Goal: Task Accomplishment & Management: Use online tool/utility

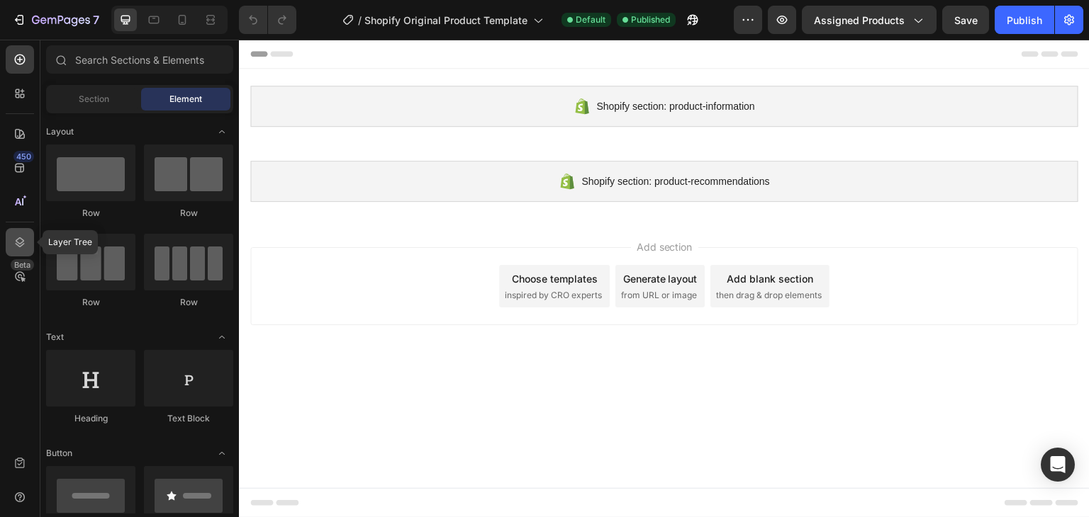
click at [16, 247] on icon at bounding box center [20, 242] width 14 height 14
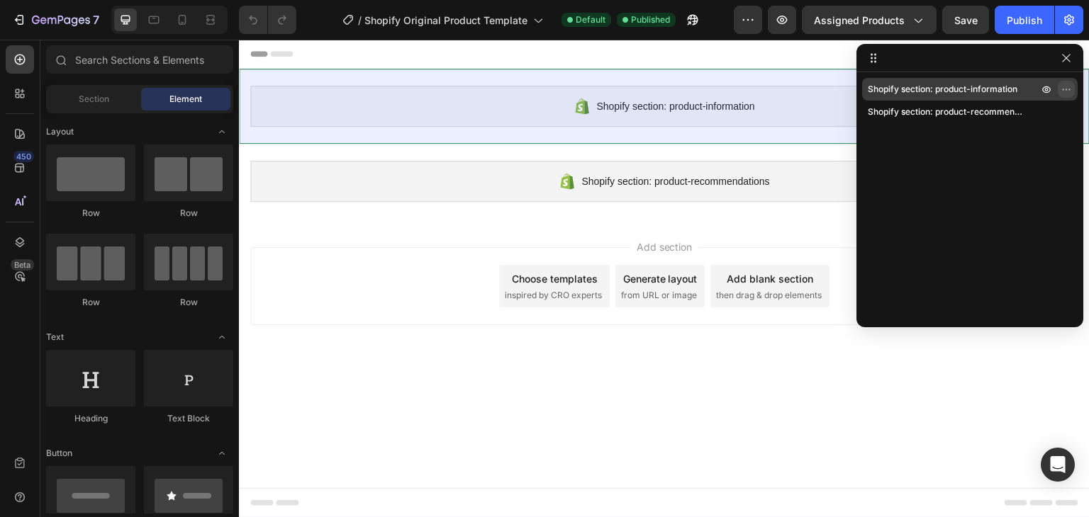
click at [1062, 88] on icon "button" at bounding box center [1066, 89] width 11 height 11
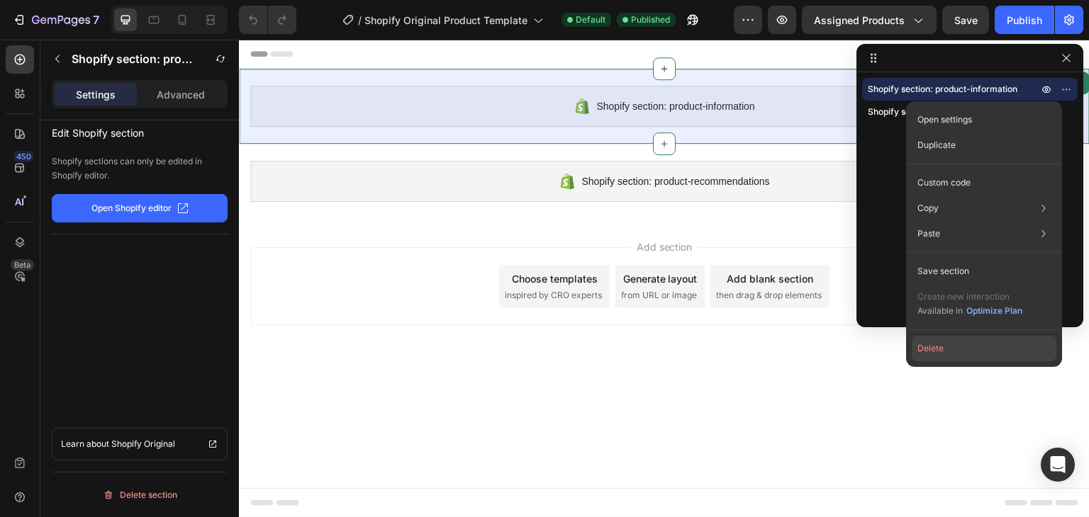
click at [958, 347] on button "Delete" at bounding box center [984, 349] width 145 height 26
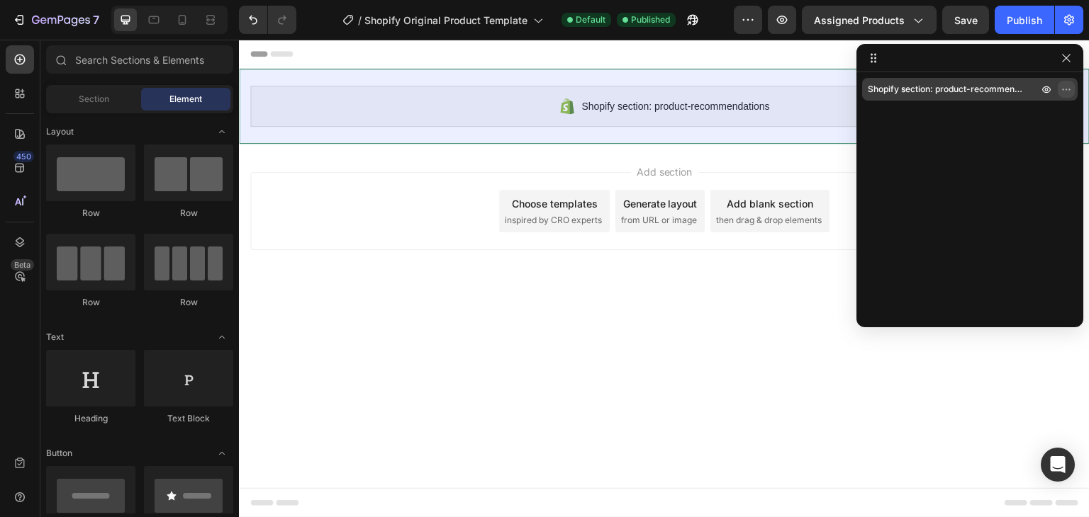
click at [1068, 86] on icon "button" at bounding box center [1066, 89] width 11 height 11
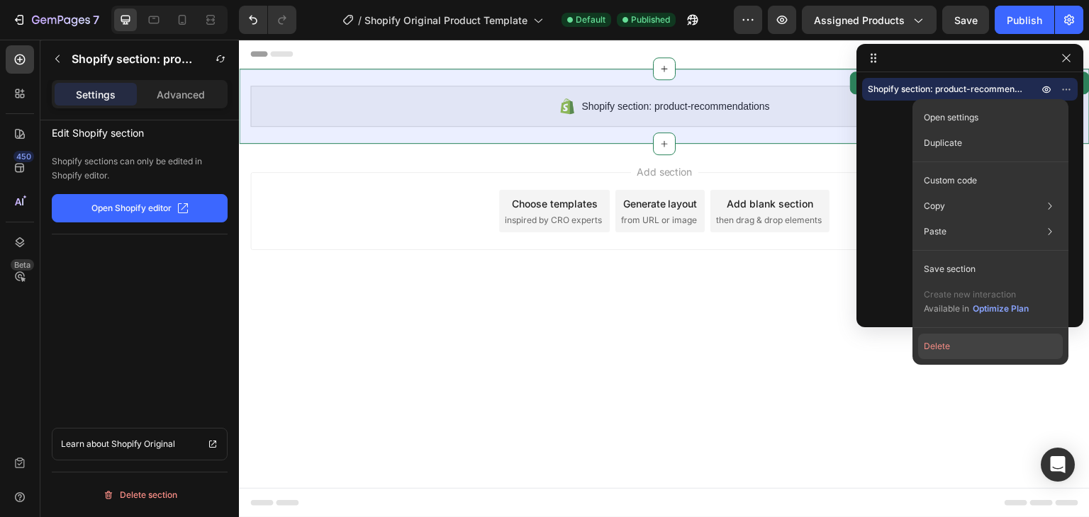
click at [953, 350] on button "Delete" at bounding box center [990, 347] width 145 height 26
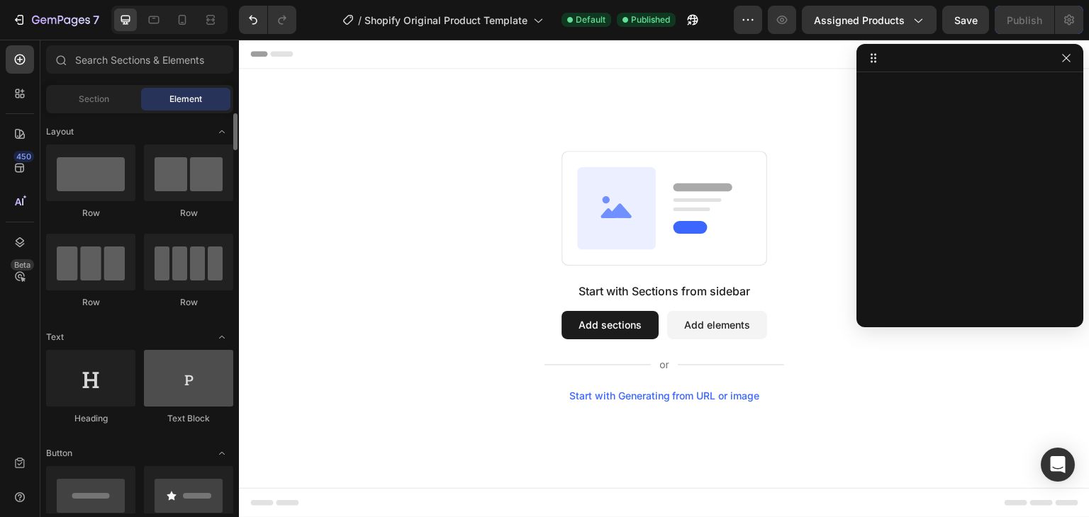
scroll to position [142, 0]
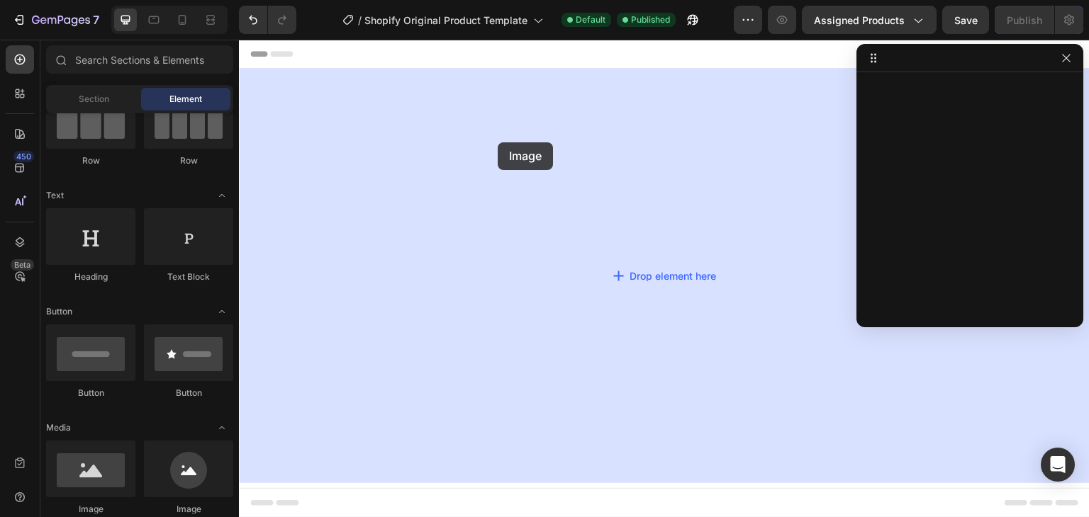
drag, startPoint x: 315, startPoint y: 503, endPoint x: 498, endPoint y: 142, distance: 404.2
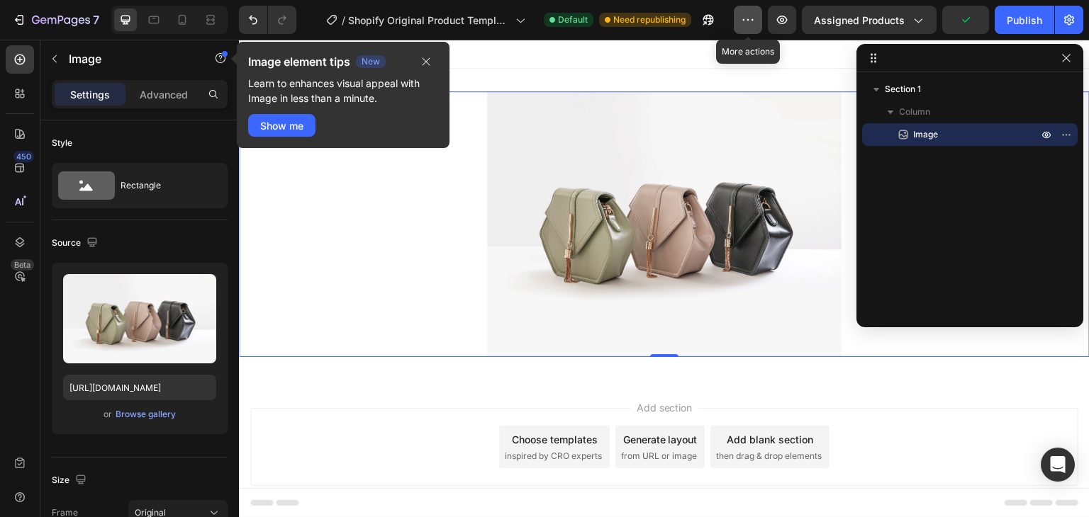
click at [754, 21] on icon "button" at bounding box center [752, 19] width 2 height 1
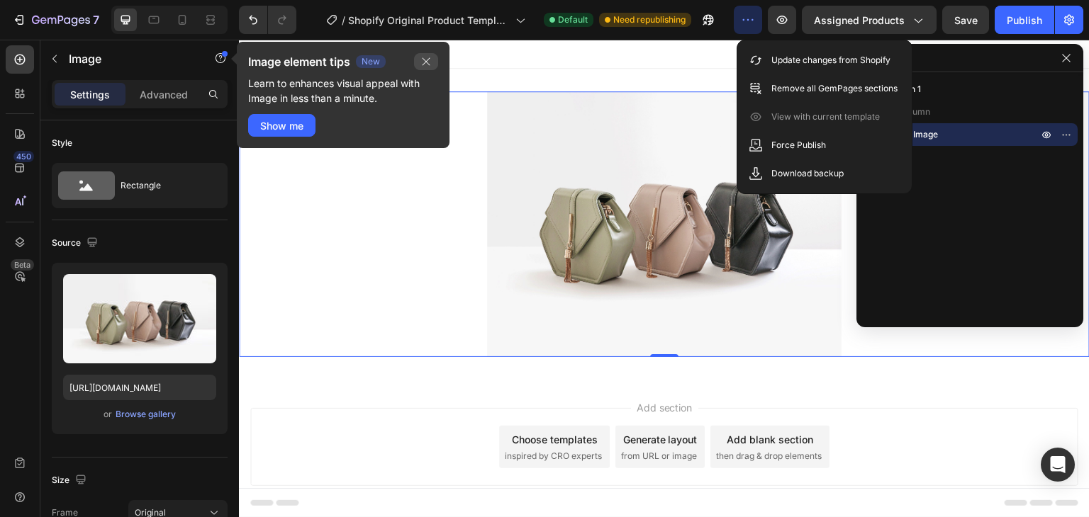
click at [427, 66] on icon "button" at bounding box center [425, 61] width 11 height 11
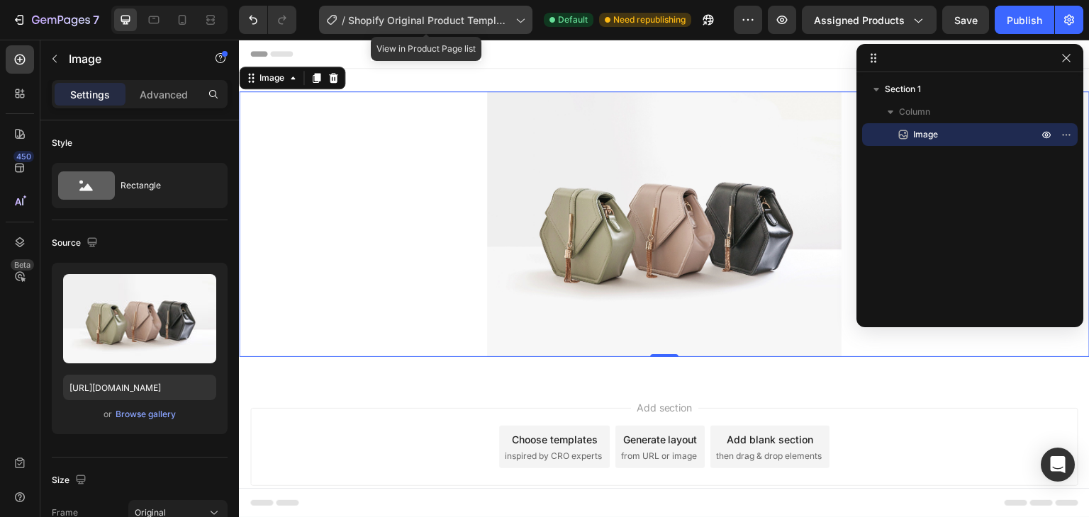
click at [465, 23] on span "Shopify Original Product Template" at bounding box center [429, 20] width 162 height 15
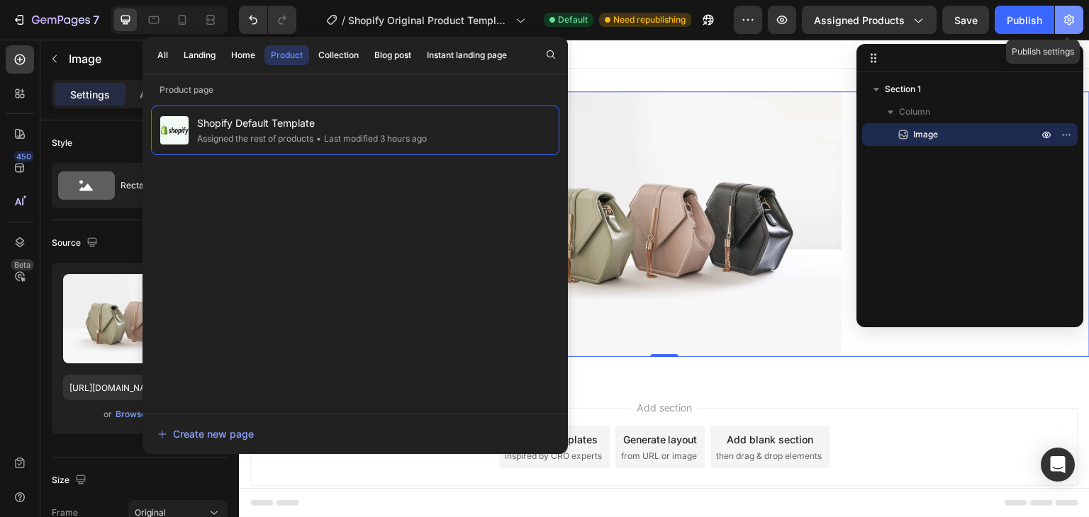
click at [1063, 14] on icon "button" at bounding box center [1069, 20] width 14 height 14
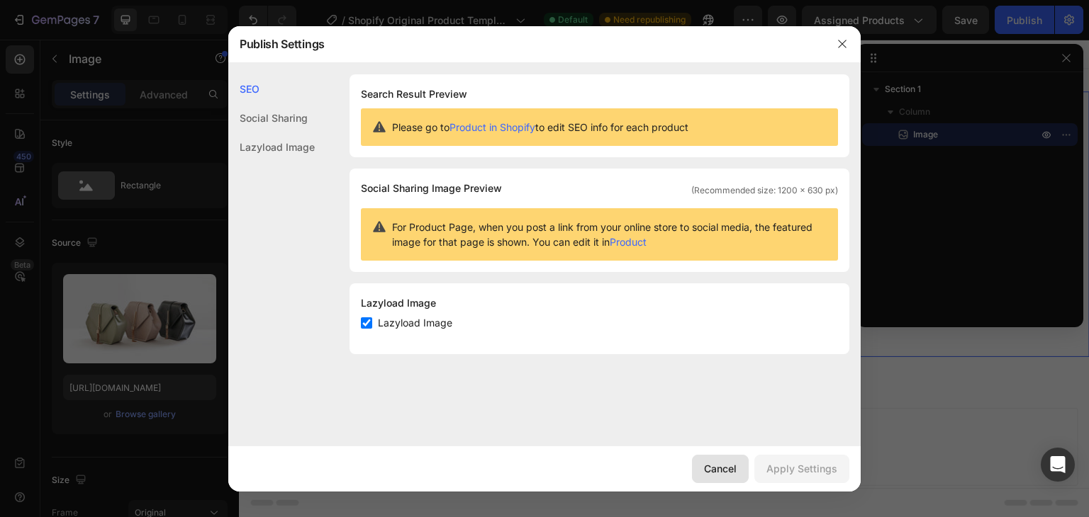
click at [716, 466] on div "Cancel" at bounding box center [720, 468] width 33 height 15
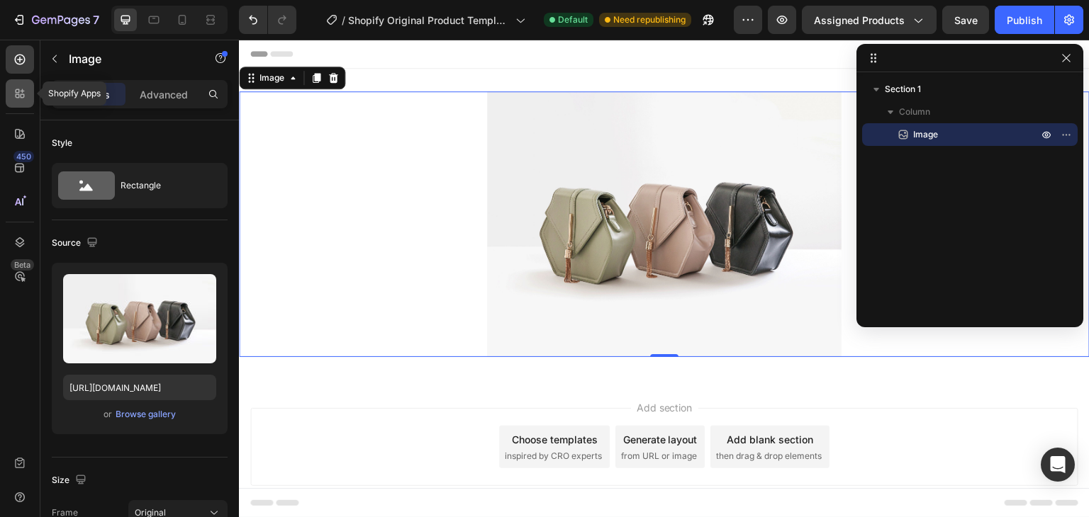
click at [18, 105] on div at bounding box center [20, 93] width 28 height 28
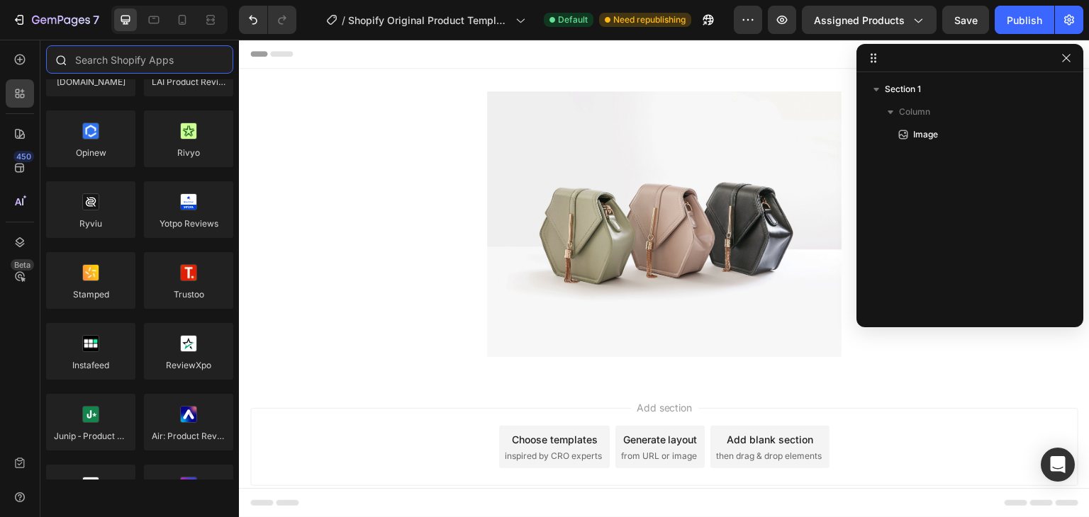
click at [152, 62] on input "text" at bounding box center [139, 59] width 187 height 28
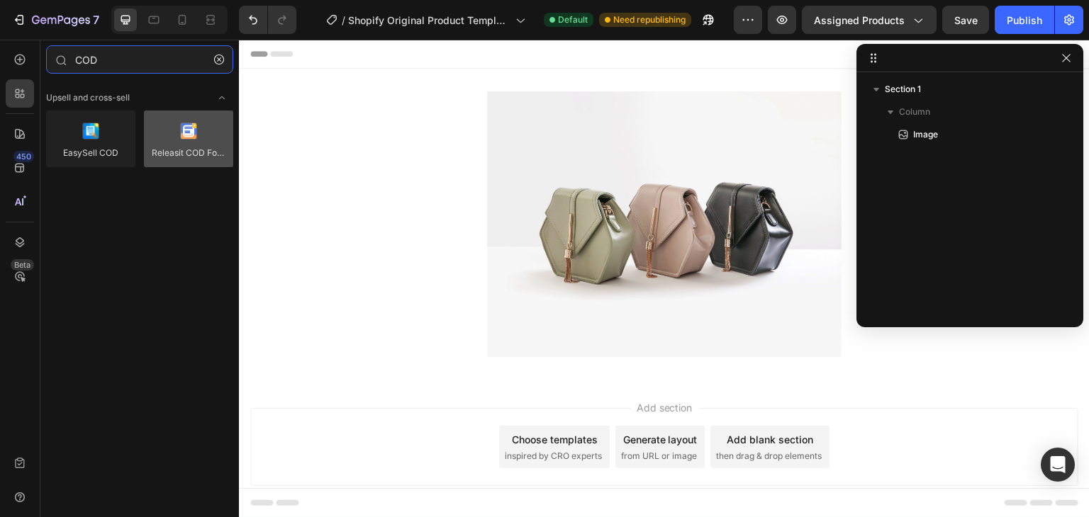
type input "COD"
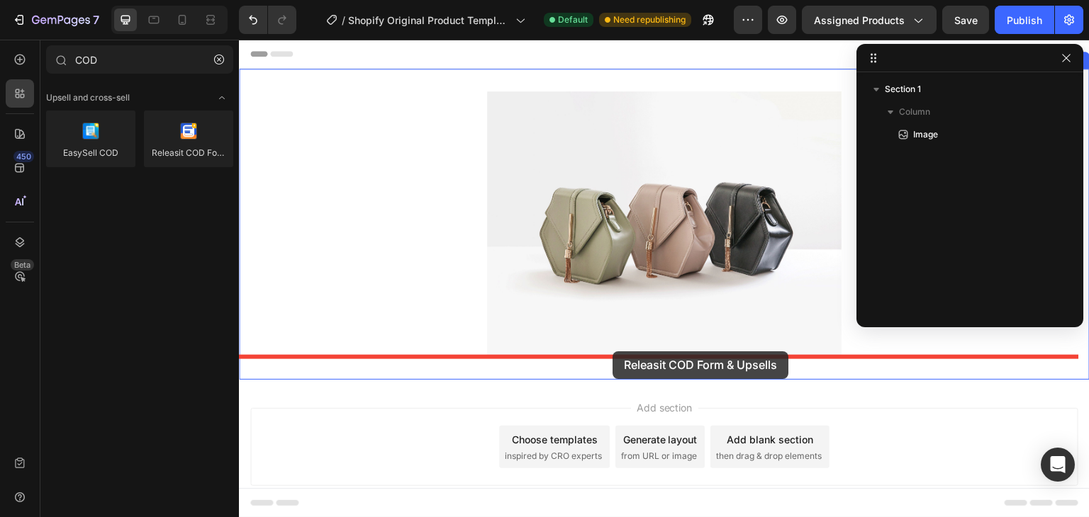
drag, startPoint x: 410, startPoint y: 175, endPoint x: 612, endPoint y: 352, distance: 268.8
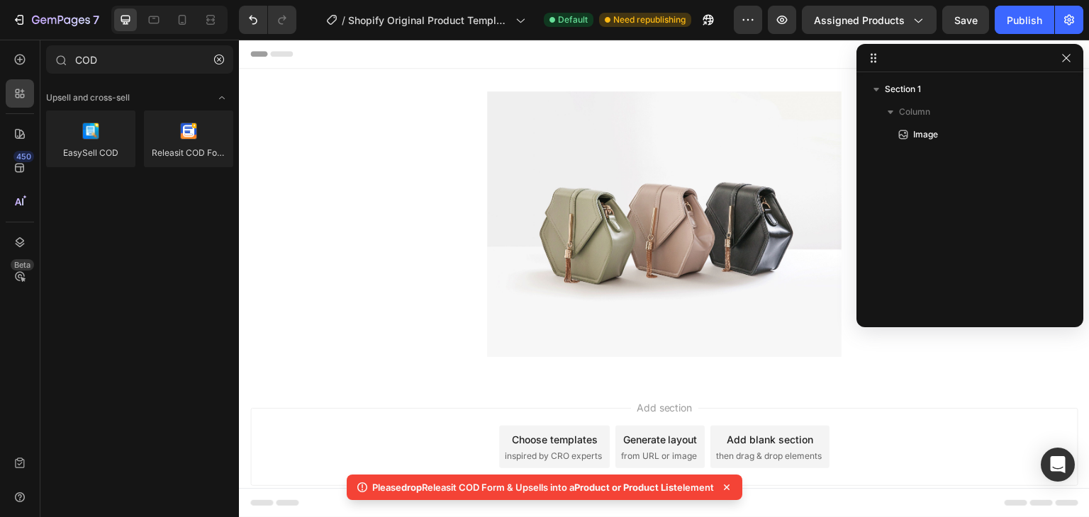
click at [732, 486] on icon at bounding box center [727, 488] width 14 height 14
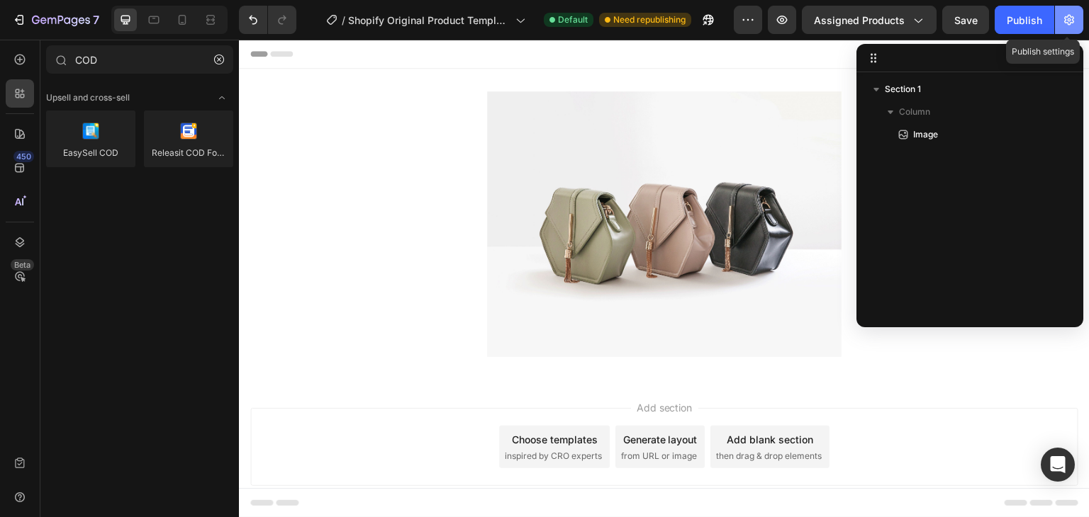
click at [1075, 15] on icon "button" at bounding box center [1069, 20] width 14 height 14
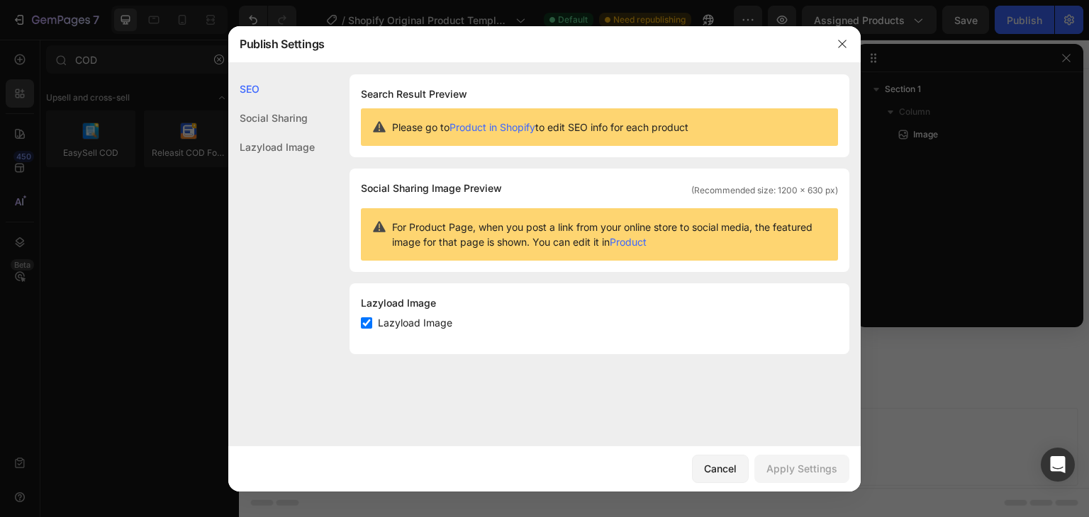
click at [289, 123] on div "Social Sharing" at bounding box center [271, 117] width 86 height 29
click at [291, 146] on div "Lazyload Image" at bounding box center [271, 147] width 86 height 29
click at [710, 466] on div "Cancel" at bounding box center [720, 468] width 33 height 15
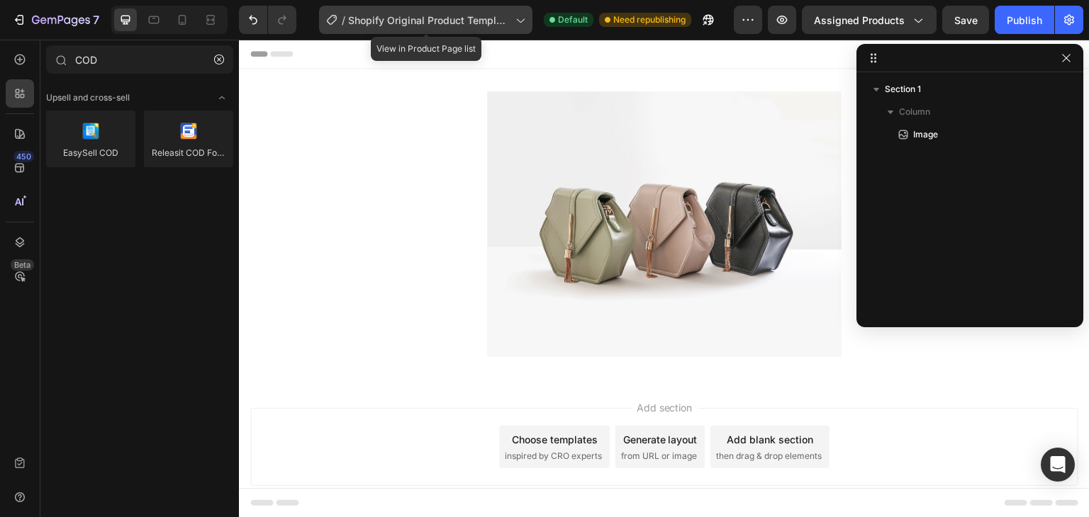
click at [462, 16] on span "Shopify Original Product Template" at bounding box center [429, 20] width 162 height 15
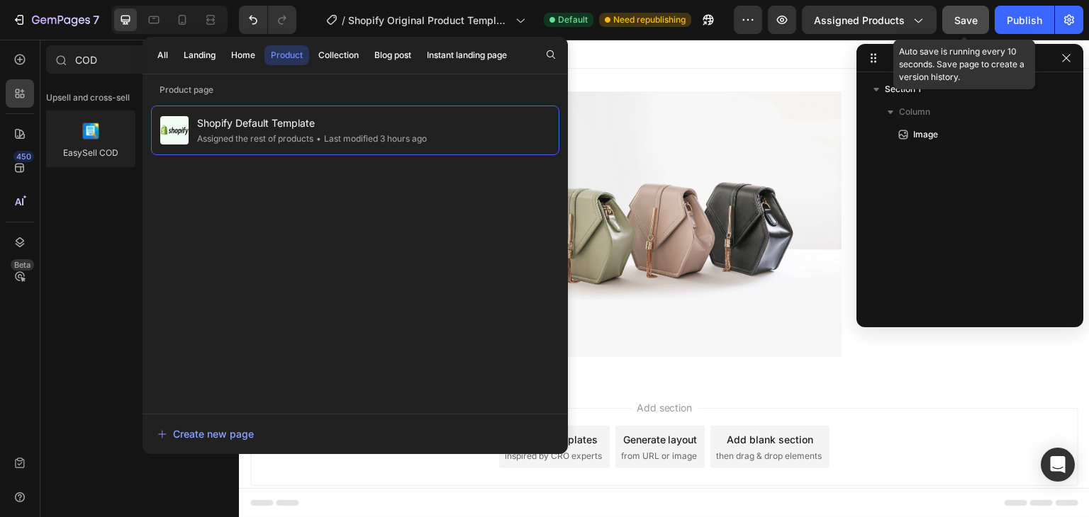
click at [978, 21] on span "Save" at bounding box center [965, 20] width 23 height 12
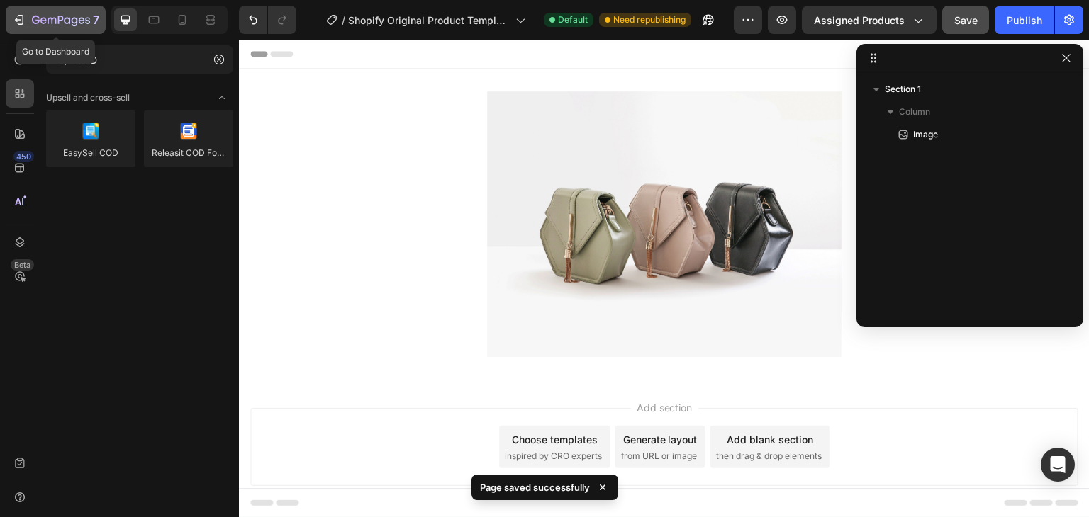
click at [10, 18] on button "7" at bounding box center [56, 20] width 100 height 28
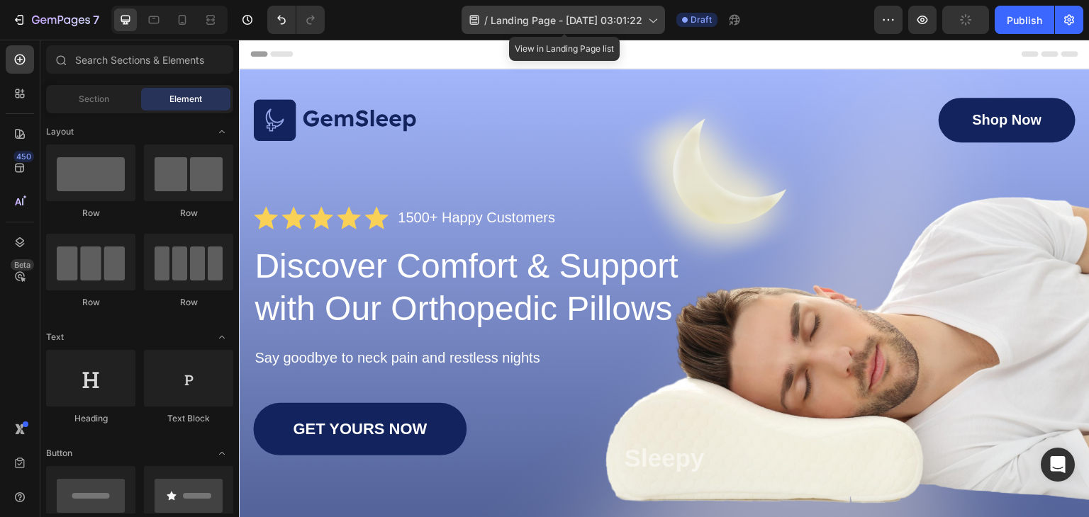
click at [647, 21] on icon at bounding box center [652, 20] width 14 height 14
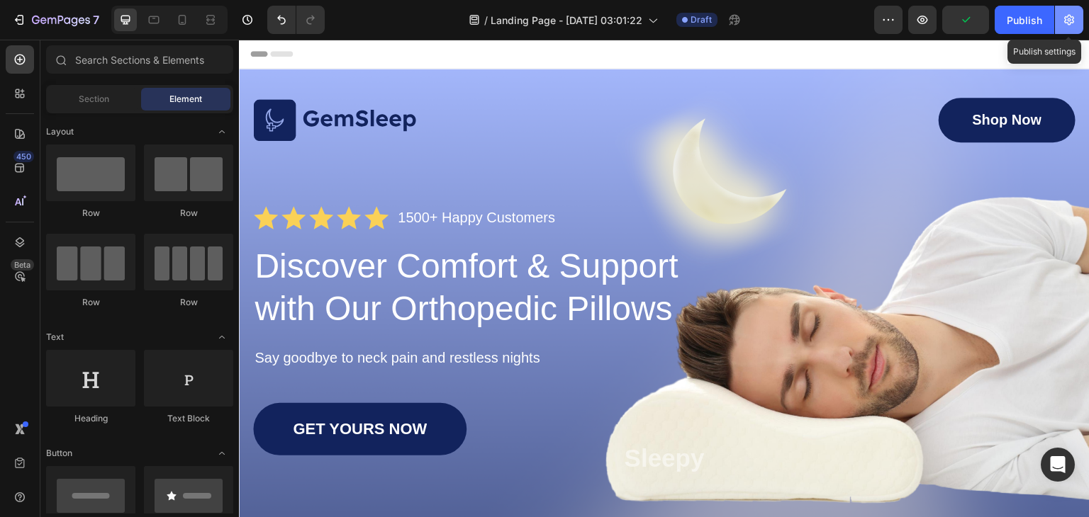
click at [1062, 23] on icon "button" at bounding box center [1069, 20] width 14 height 14
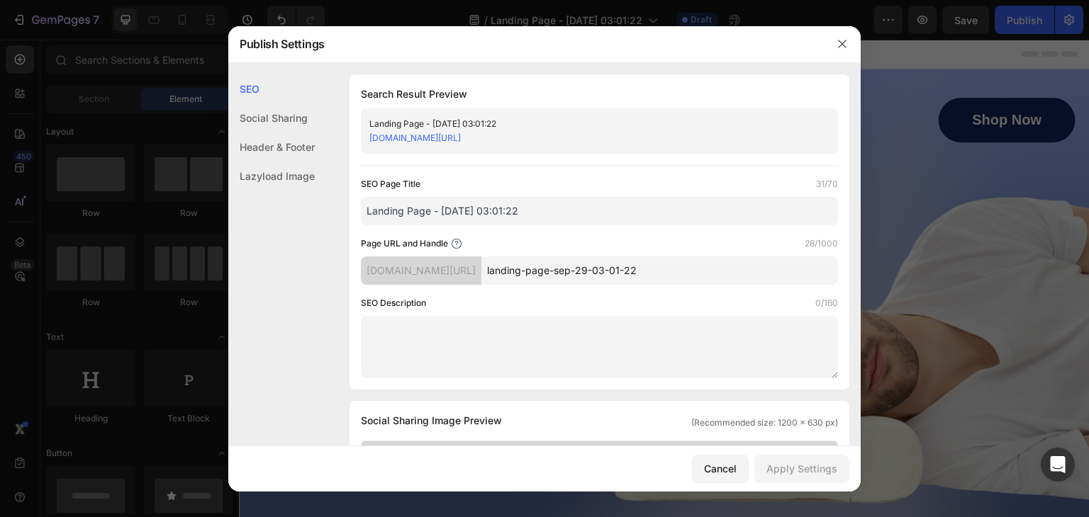
drag, startPoint x: 530, startPoint y: 211, endPoint x: 354, endPoint y: 211, distance: 175.8
click at [354, 211] on div "Search Result Preview Landing Page - Sep 29, 03:01:22 jbgu10-xd.myshopify.com/p…" at bounding box center [599, 231] width 500 height 315
paste input "ReparaFácil™ Cuero Autoadhesivo Premium"
paste input "- 50x150cm"
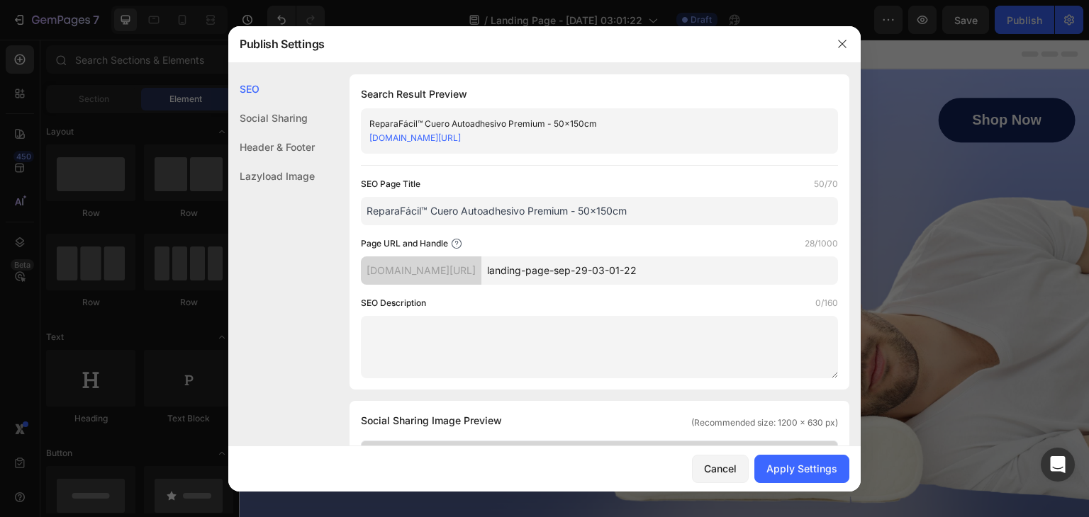
drag, startPoint x: 659, startPoint y: 214, endPoint x: 357, endPoint y: 213, distance: 301.3
click at [357, 213] on div "Search Result Preview ReparaFácil™ Cuero Autoadhesivo Premium - 50x150cm jbgu10…" at bounding box center [599, 231] width 500 height 315
type input "ReparaFácil™ Cuero Autoadhesivo Premium - 50x150cm"
click at [777, 469] on div "Apply Settings" at bounding box center [801, 468] width 71 height 15
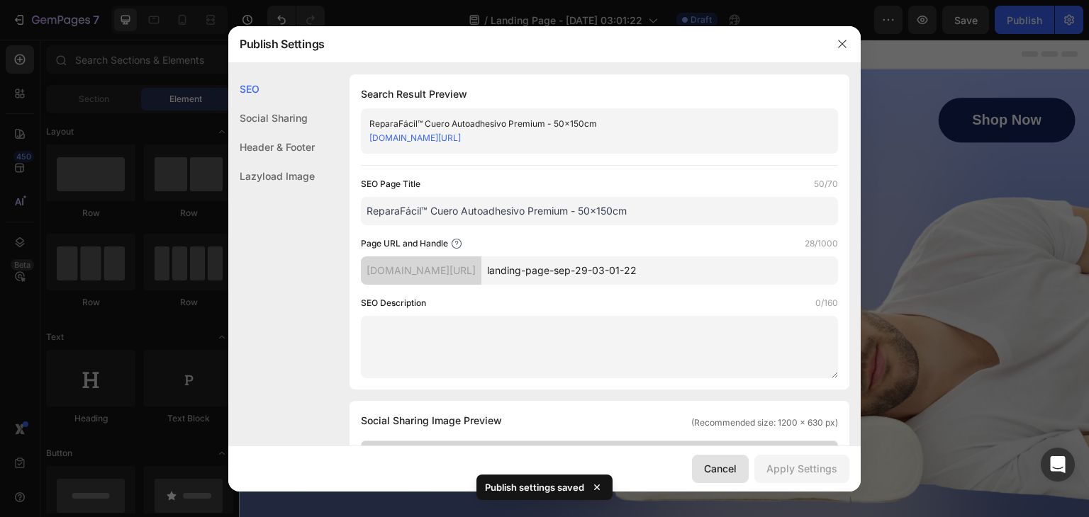
click at [720, 462] on div "Cancel" at bounding box center [720, 468] width 33 height 15
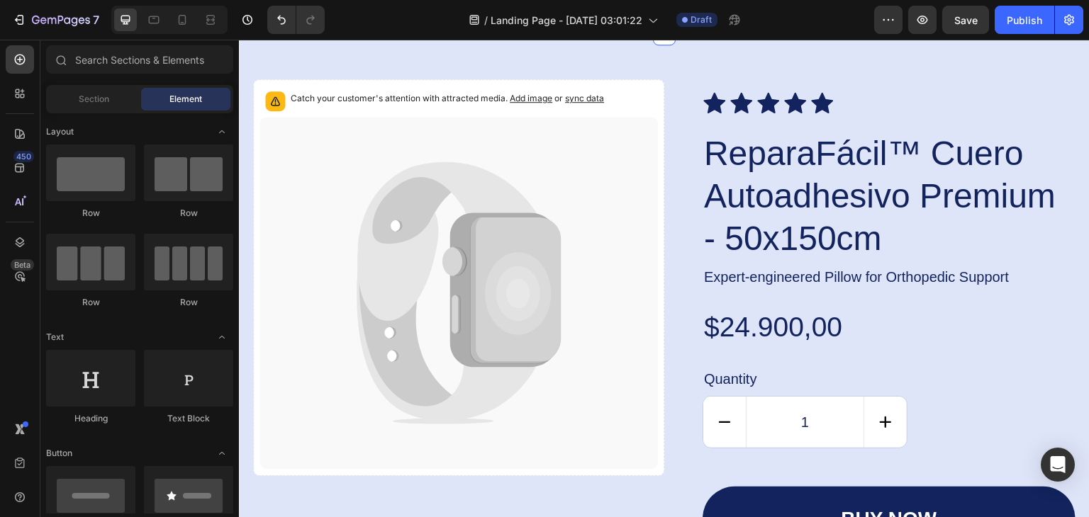
scroll to position [3572, 0]
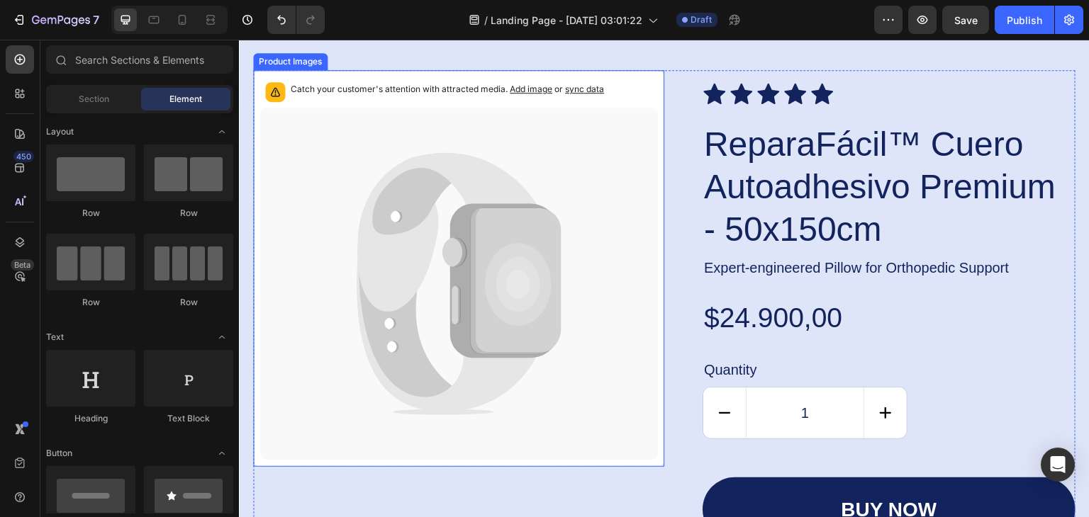
click at [528, 300] on icon at bounding box center [518, 285] width 66 height 83
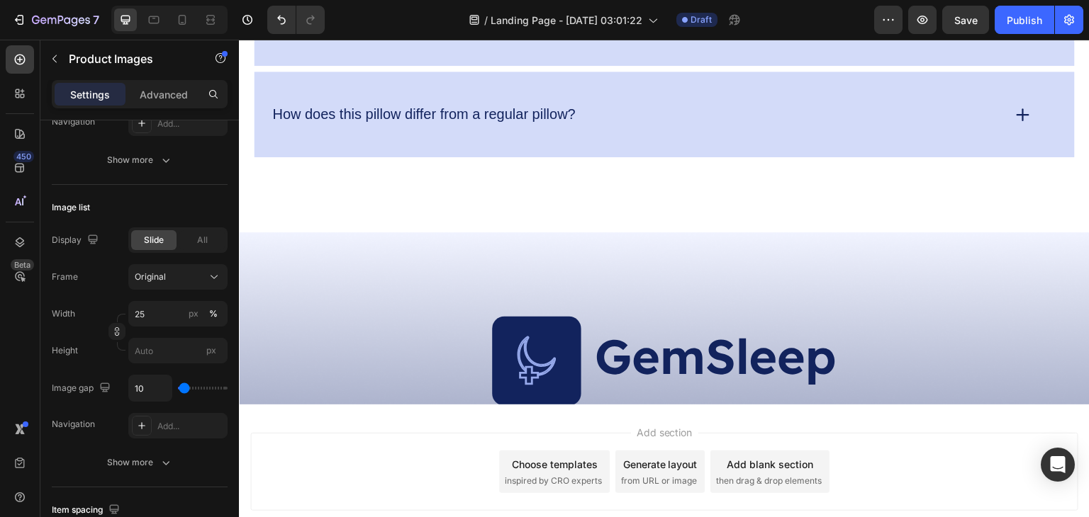
scroll to position [5547, 0]
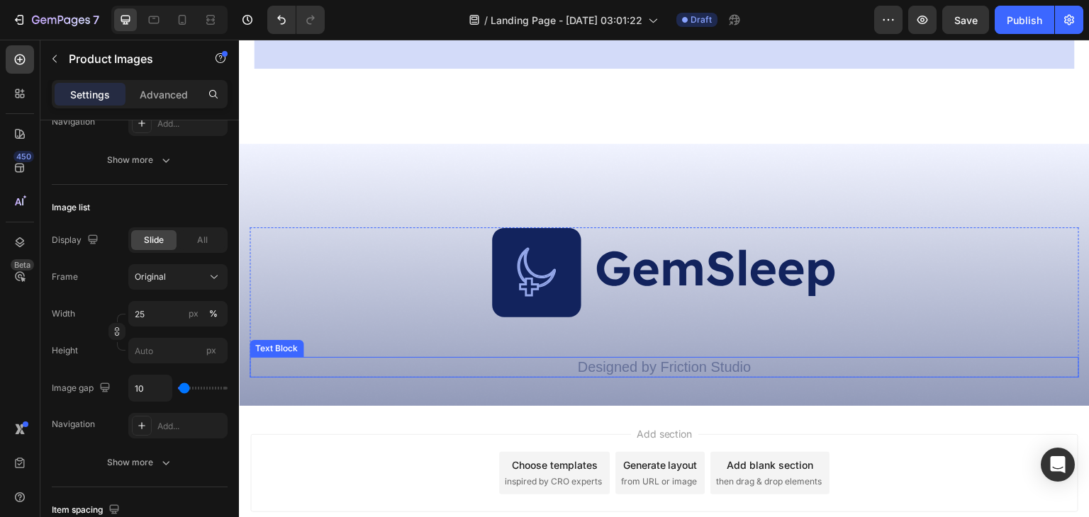
click at [632, 366] on p "Designed by Friction Studio" at bounding box center [664, 368] width 827 height 18
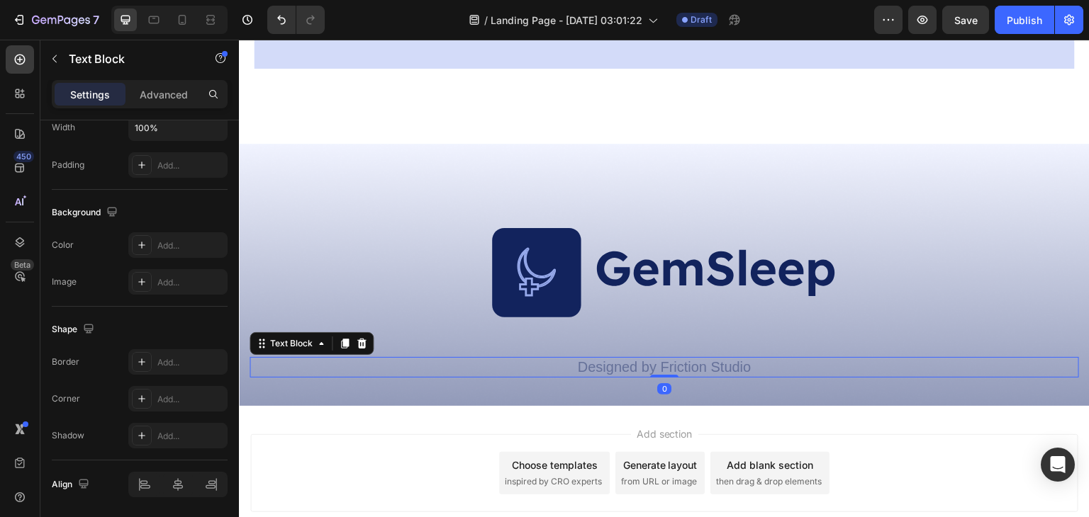
scroll to position [0, 0]
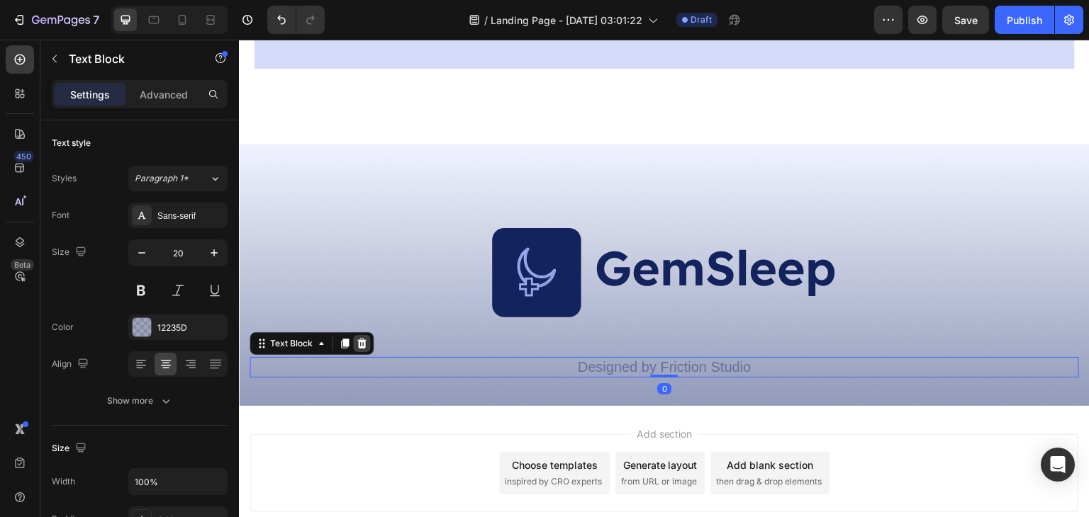
click at [357, 347] on div at bounding box center [361, 343] width 17 height 17
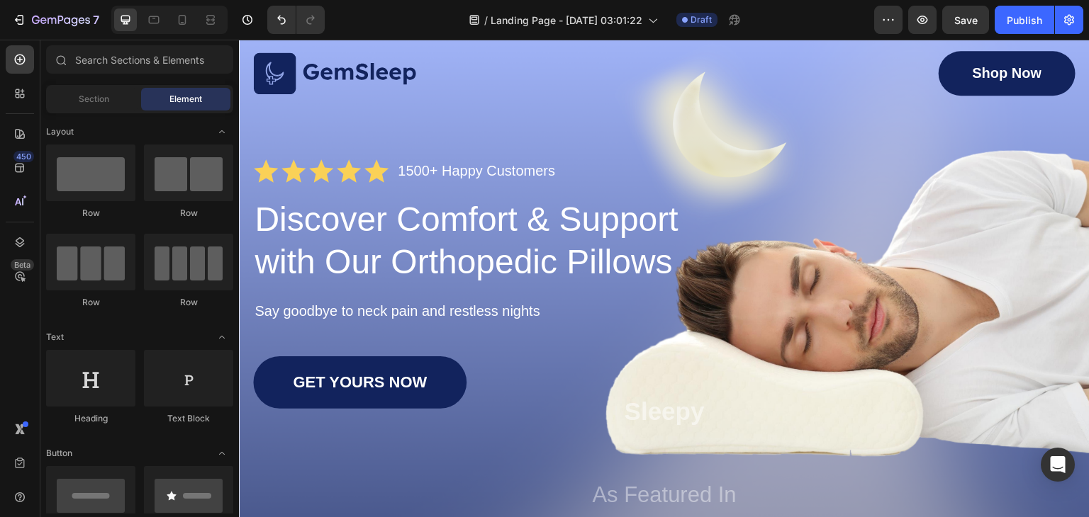
scroll to position [46, 0]
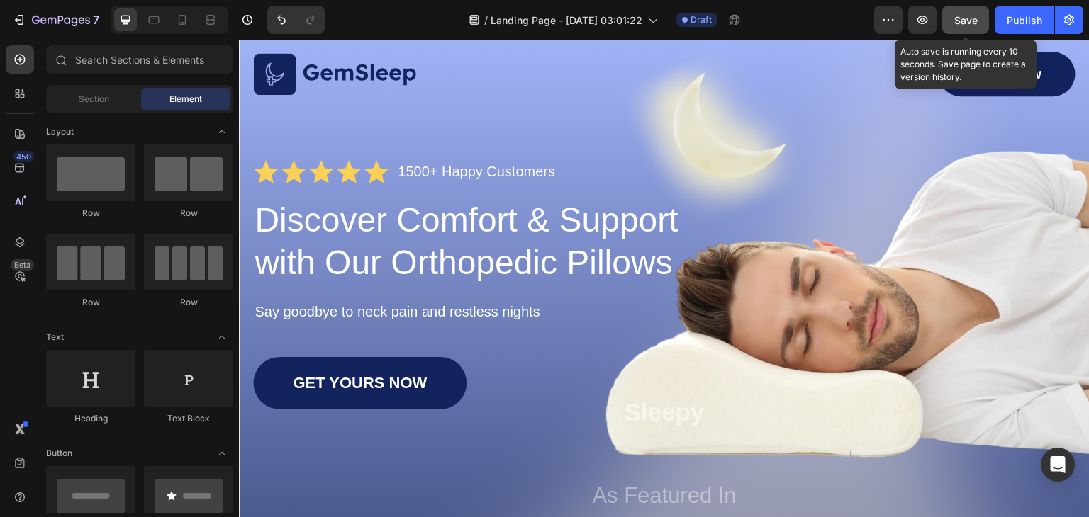
click at [955, 28] on button "Save" at bounding box center [965, 20] width 47 height 28
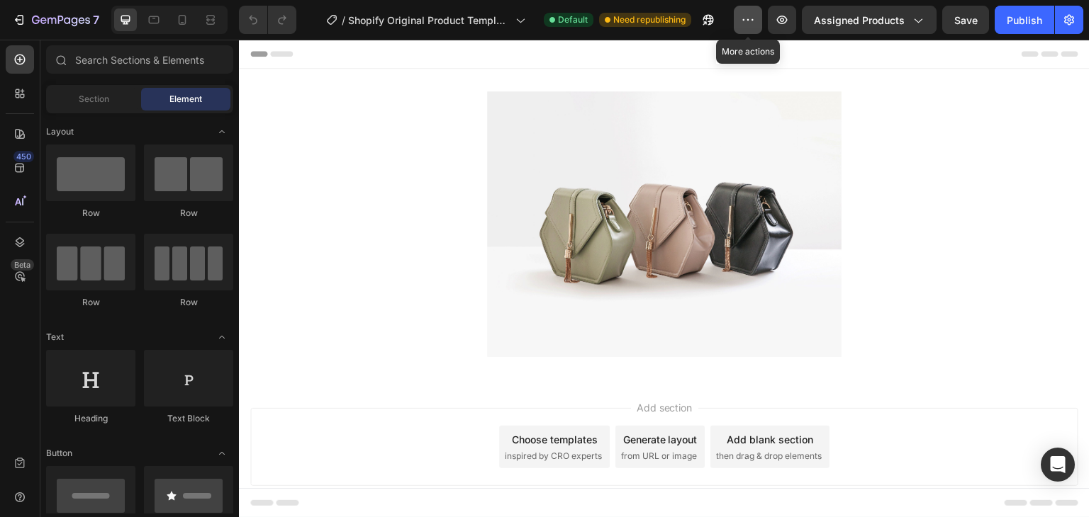
click at [755, 21] on icon "button" at bounding box center [748, 20] width 14 height 14
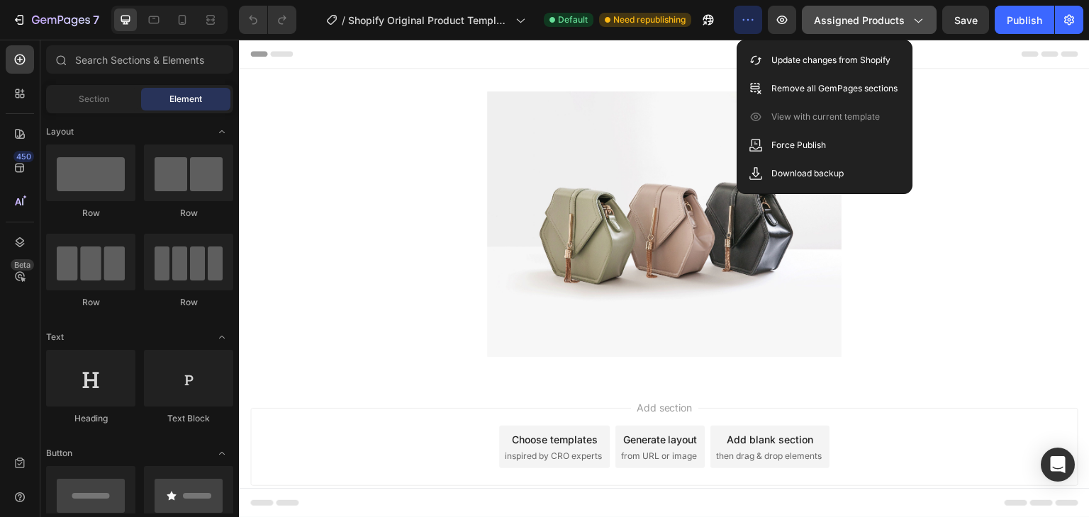
click at [885, 23] on span "Assigned Products" at bounding box center [859, 20] width 91 height 15
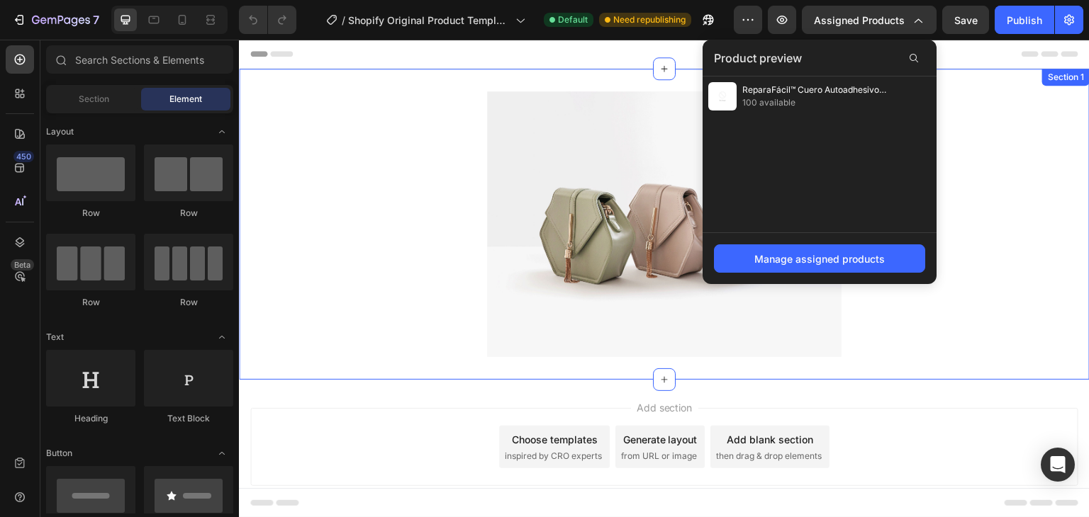
click at [688, 72] on div "Image Section 1" at bounding box center [664, 224] width 851 height 311
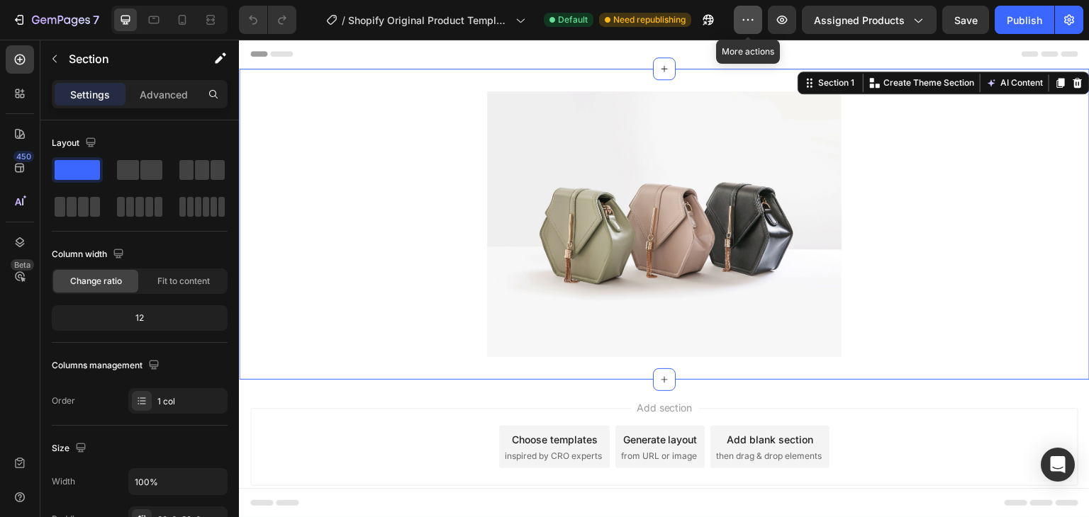
click at [743, 18] on icon "button" at bounding box center [748, 20] width 14 height 14
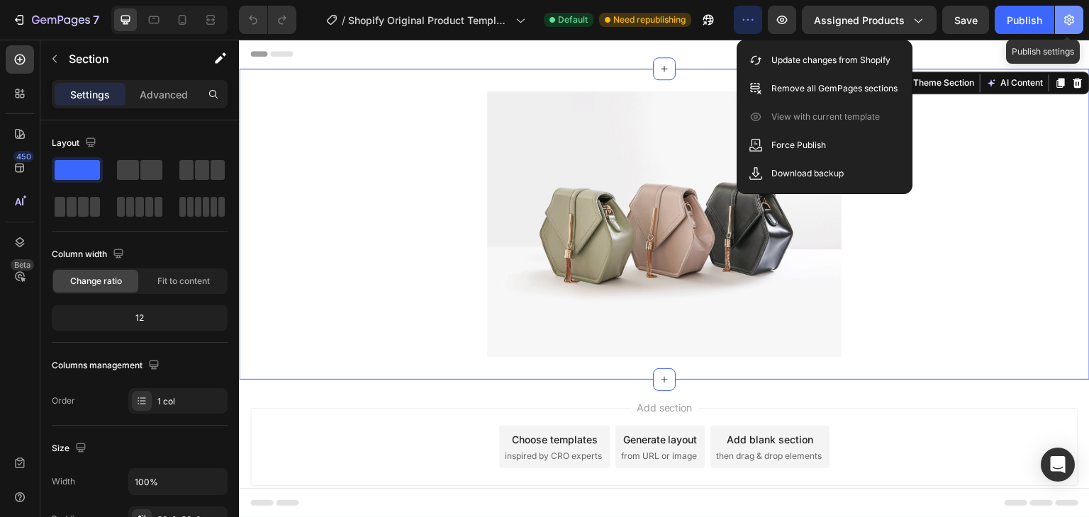
click at [1073, 18] on icon "button" at bounding box center [1069, 20] width 10 height 11
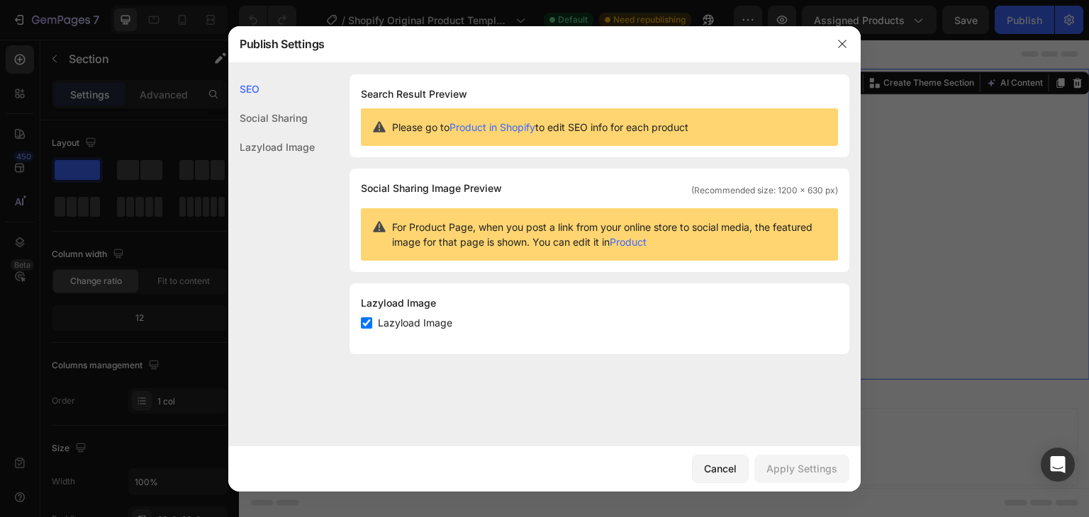
click at [483, 123] on link "Product in Shopify" at bounding box center [492, 127] width 86 height 12
click at [734, 473] on div "Cancel" at bounding box center [720, 468] width 33 height 15
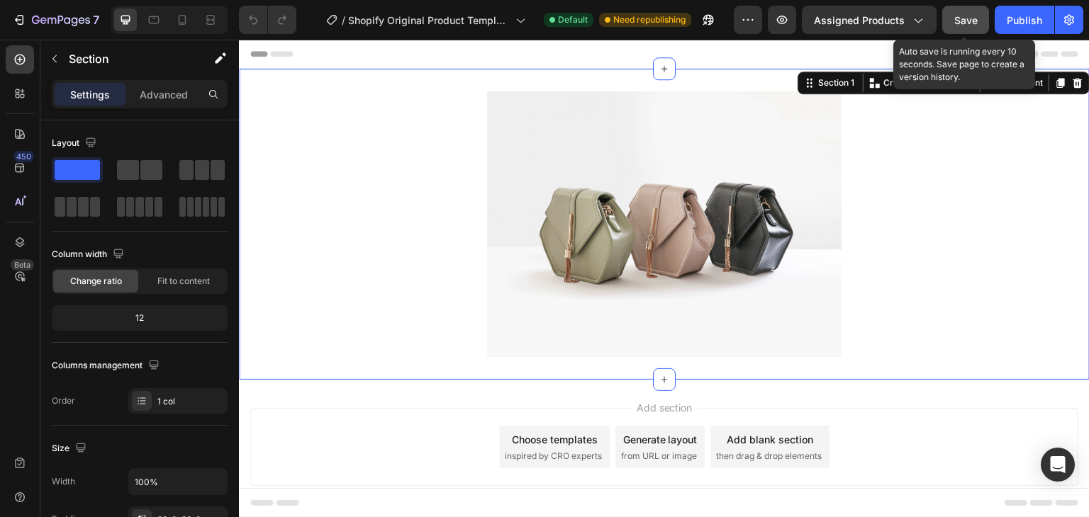
click at [962, 27] on button "Save" at bounding box center [965, 20] width 47 height 28
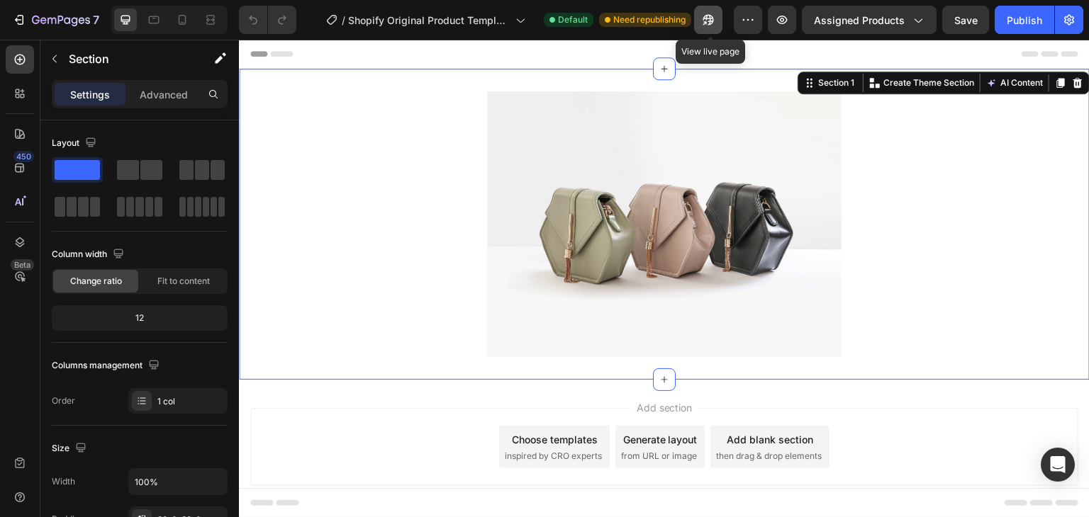
click at [710, 18] on icon "button" at bounding box center [708, 20] width 11 height 11
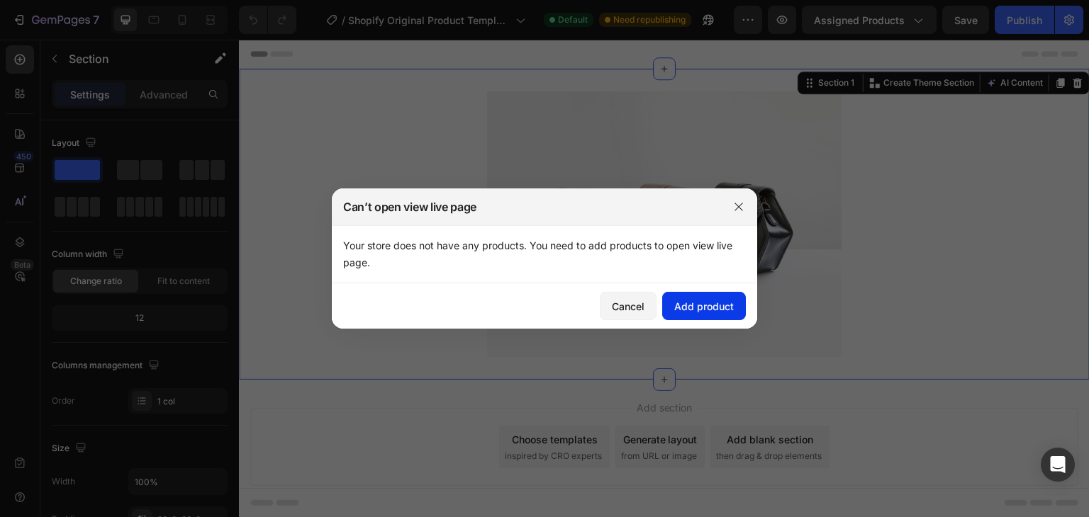
click at [697, 308] on div "Add product" at bounding box center [704, 306] width 60 height 15
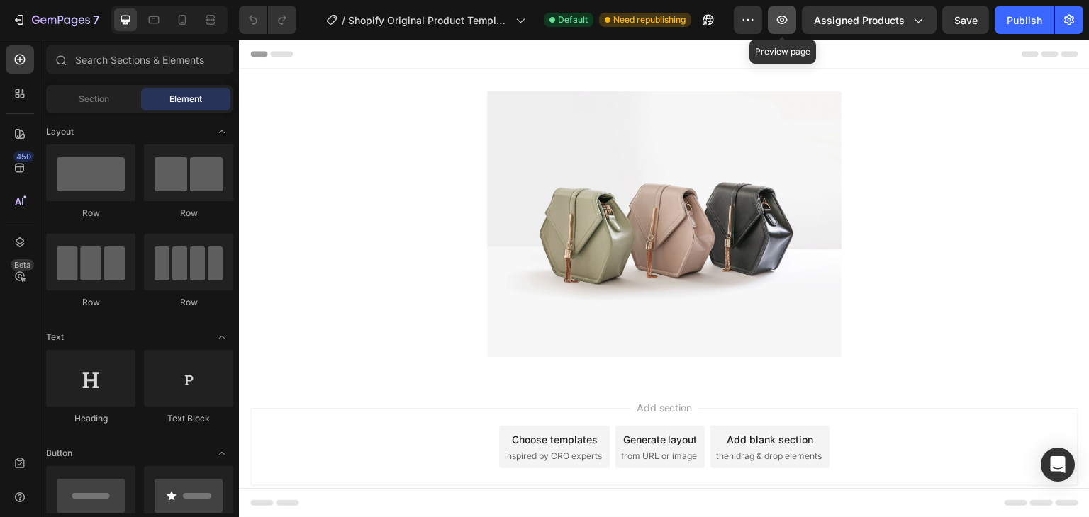
click at [784, 11] on button "button" at bounding box center [782, 20] width 28 height 28
click at [23, 91] on icon at bounding box center [23, 91] width 4 height 4
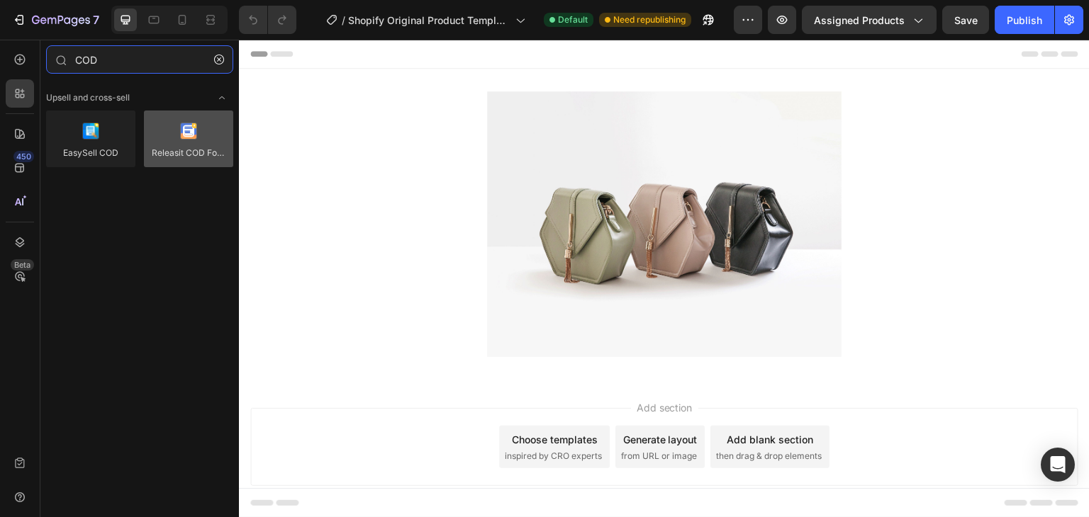
type input "COD"
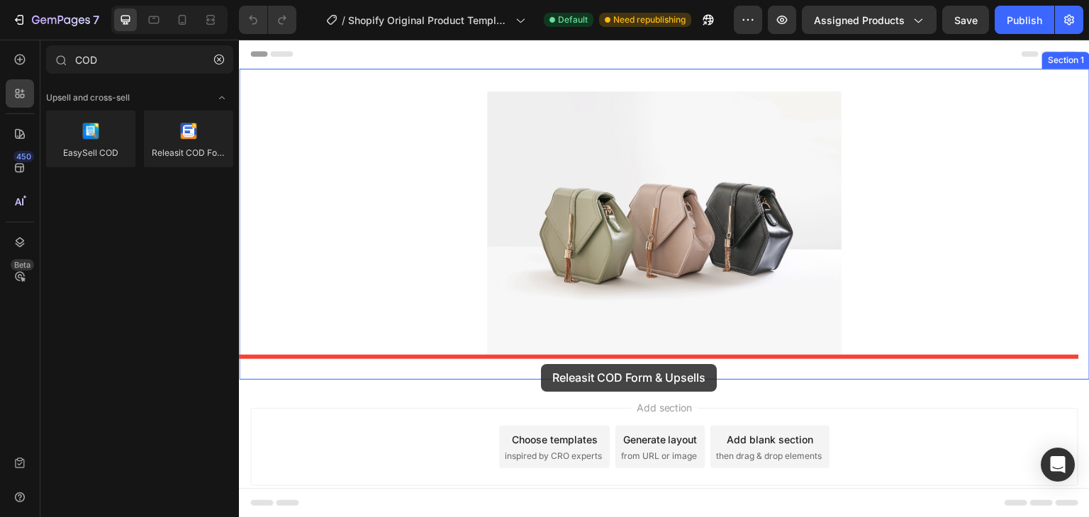
drag, startPoint x: 426, startPoint y: 196, endPoint x: 541, endPoint y: 364, distance: 203.5
